Goal: Use online tool/utility: Utilize a website feature to perform a specific function

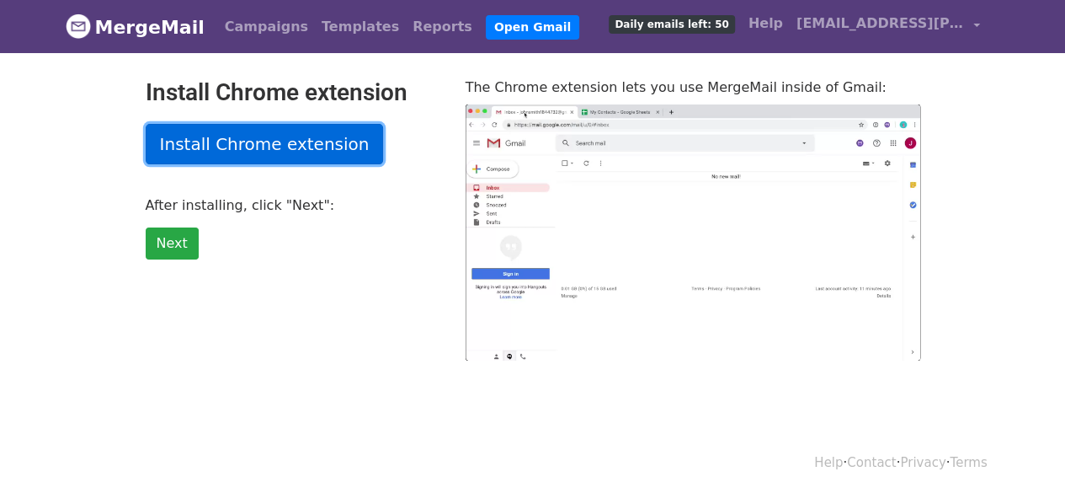
click at [227, 147] on link "Install Chrome extension" at bounding box center [265, 144] width 238 height 40
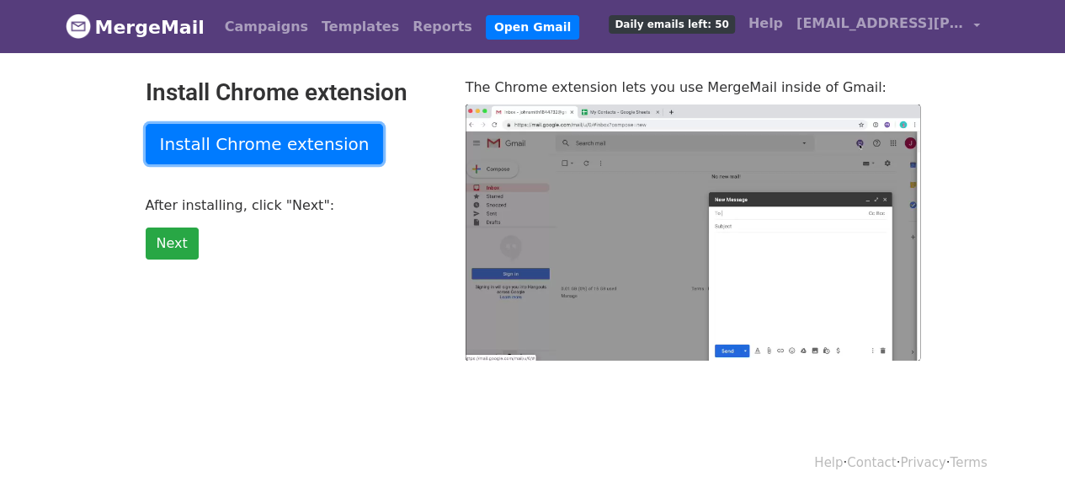
type input "19.79"
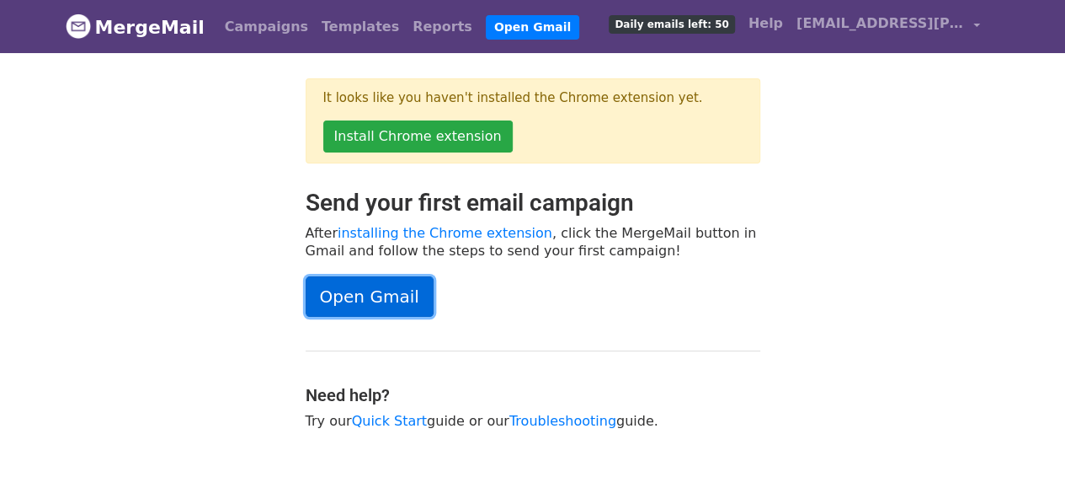
click at [378, 292] on link "Open Gmail" at bounding box center [370, 296] width 128 height 40
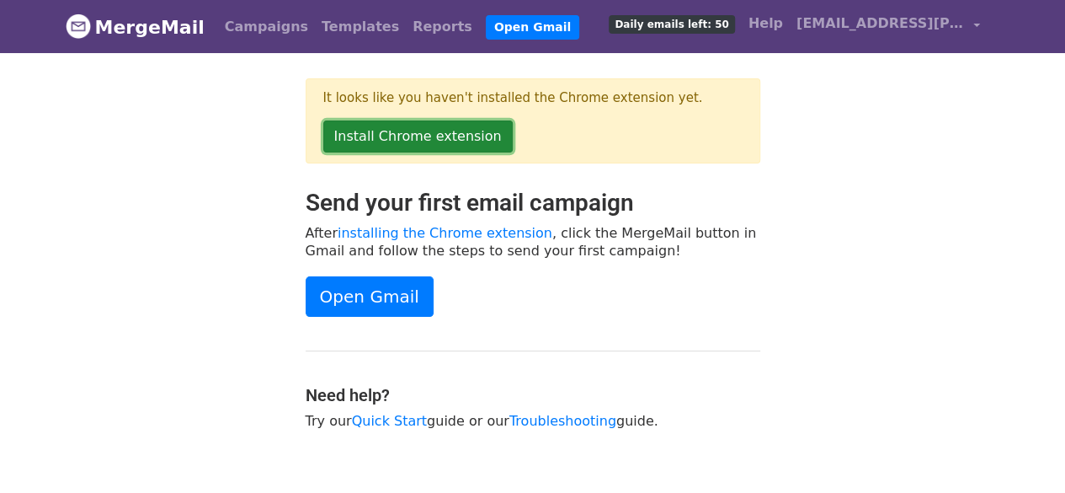
click at [413, 133] on link "Install Chrome extension" at bounding box center [417, 136] width 189 height 32
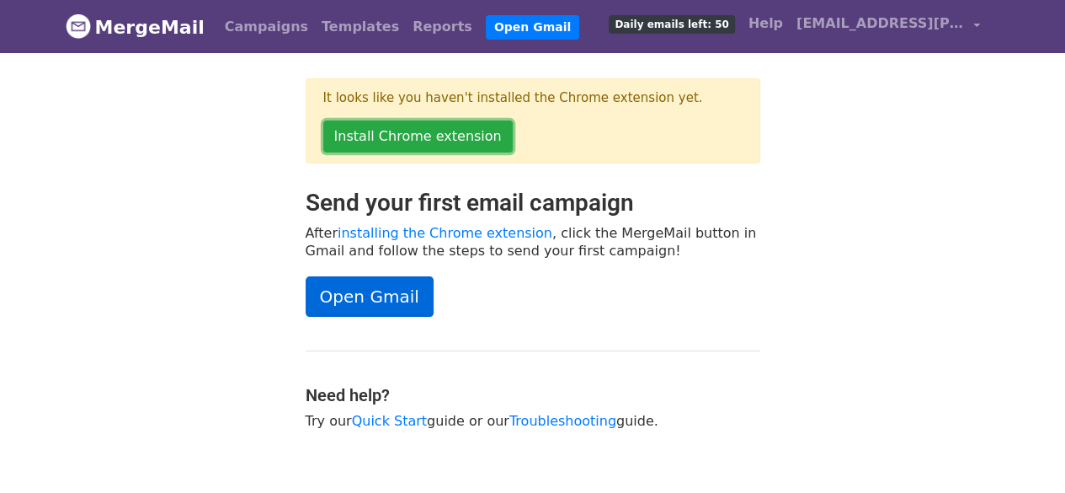
scroll to position [86, 0]
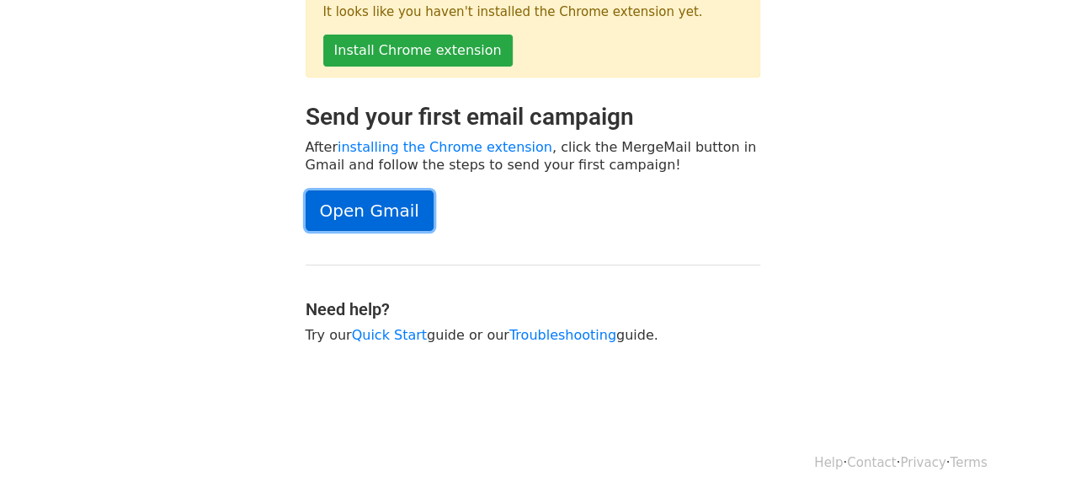
click at [370, 210] on link "Open Gmail" at bounding box center [370, 210] width 128 height 40
